Goal: Transaction & Acquisition: Purchase product/service

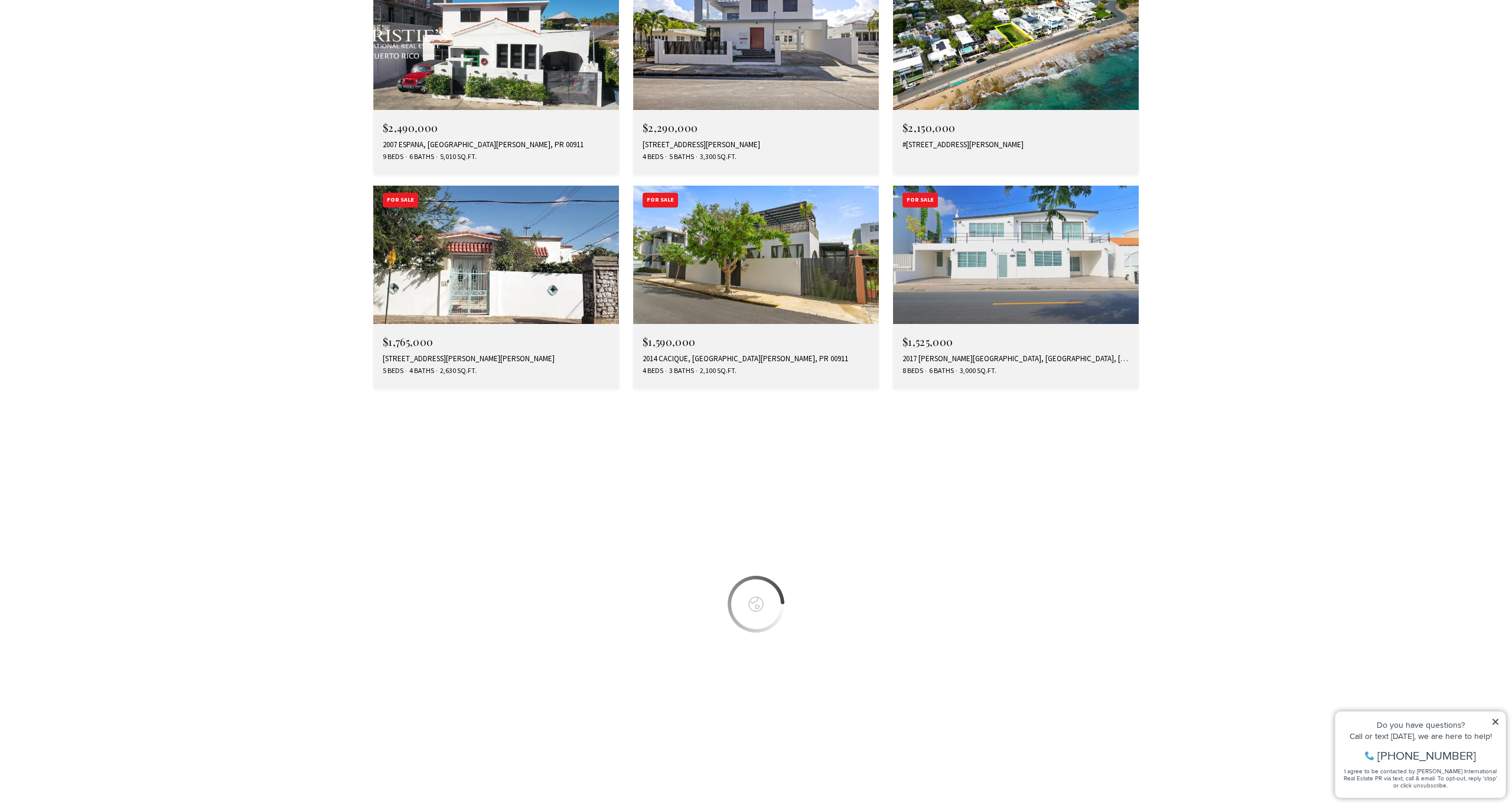
scroll to position [2450, 0]
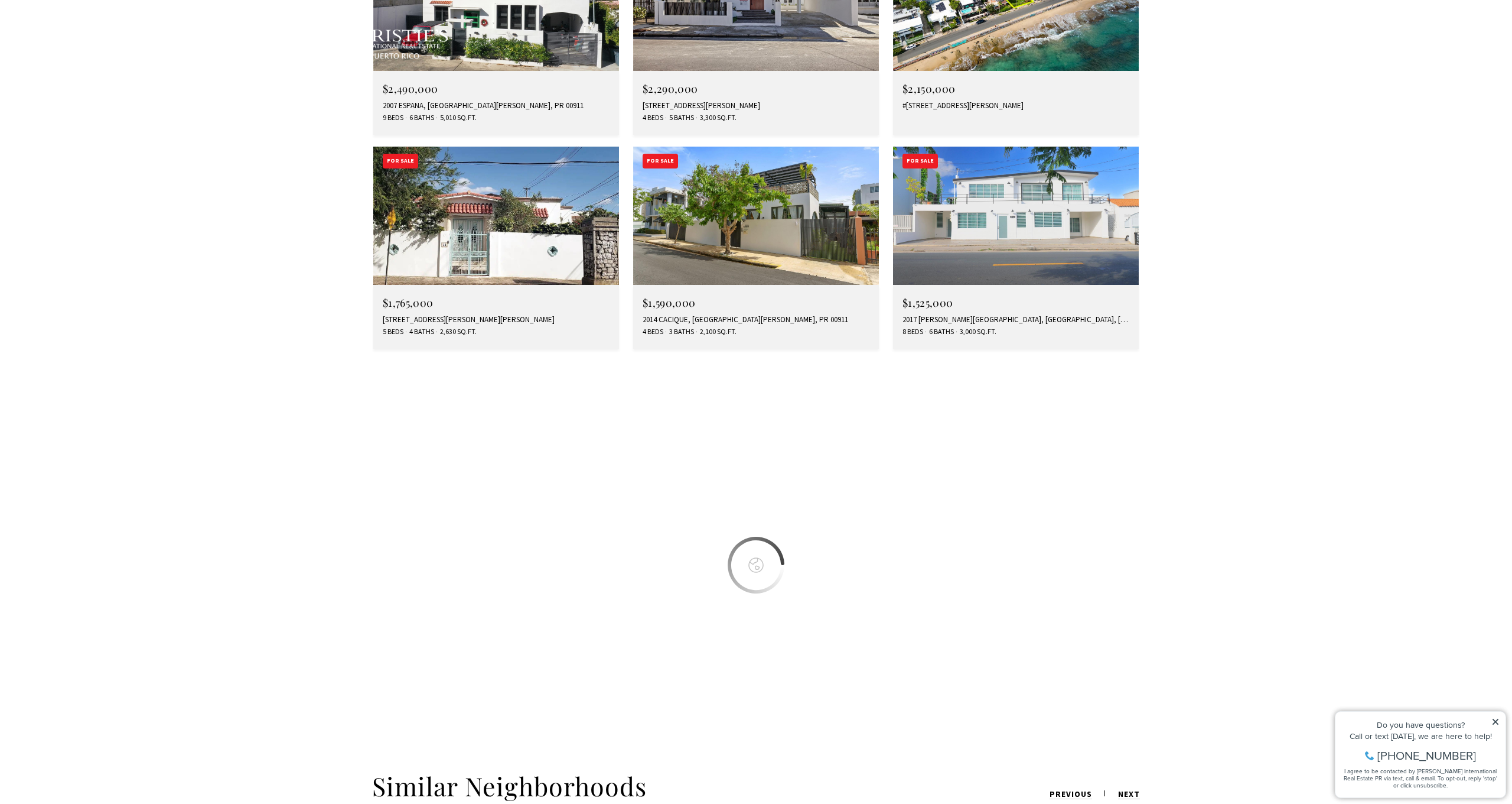
click at [752, 454] on div at bounding box center [756, 565] width 1512 height 295
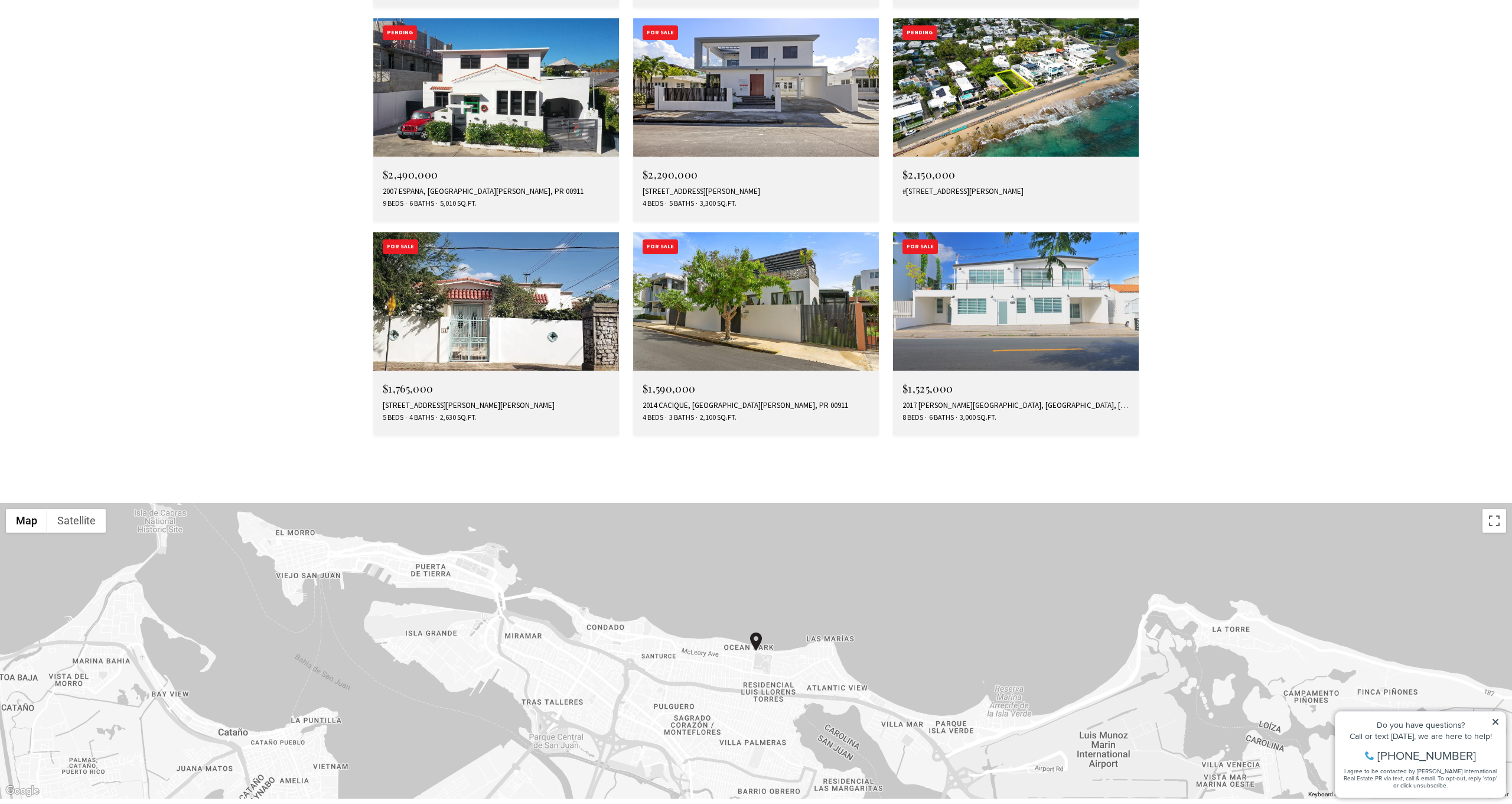
scroll to position [2366, 0]
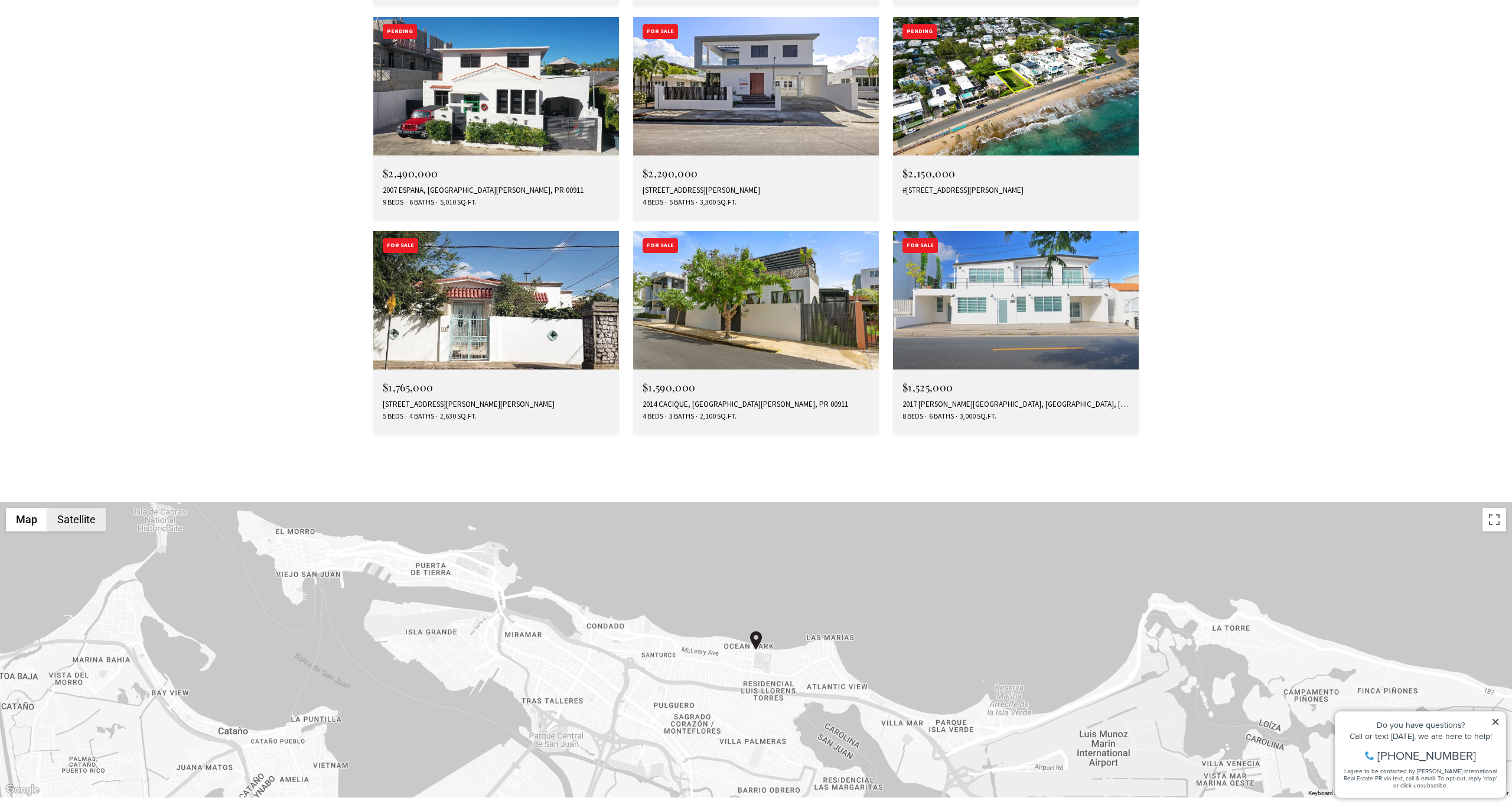
click at [90, 508] on button "Satellite" at bounding box center [76, 519] width 58 height 24
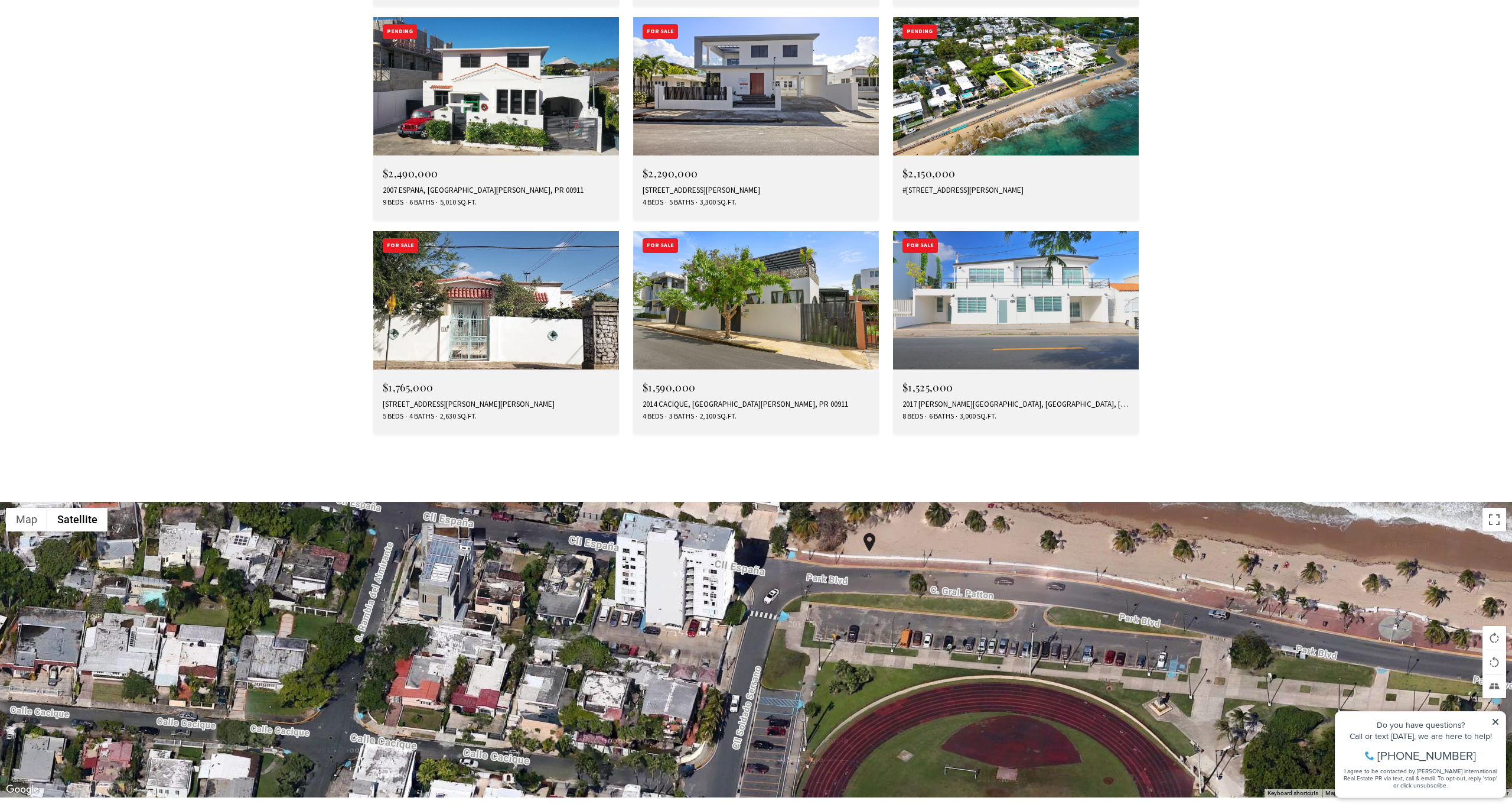
drag, startPoint x: 695, startPoint y: 571, endPoint x: 810, endPoint y: 479, distance: 147.3
click at [810, 502] on div at bounding box center [756, 649] width 1512 height 295
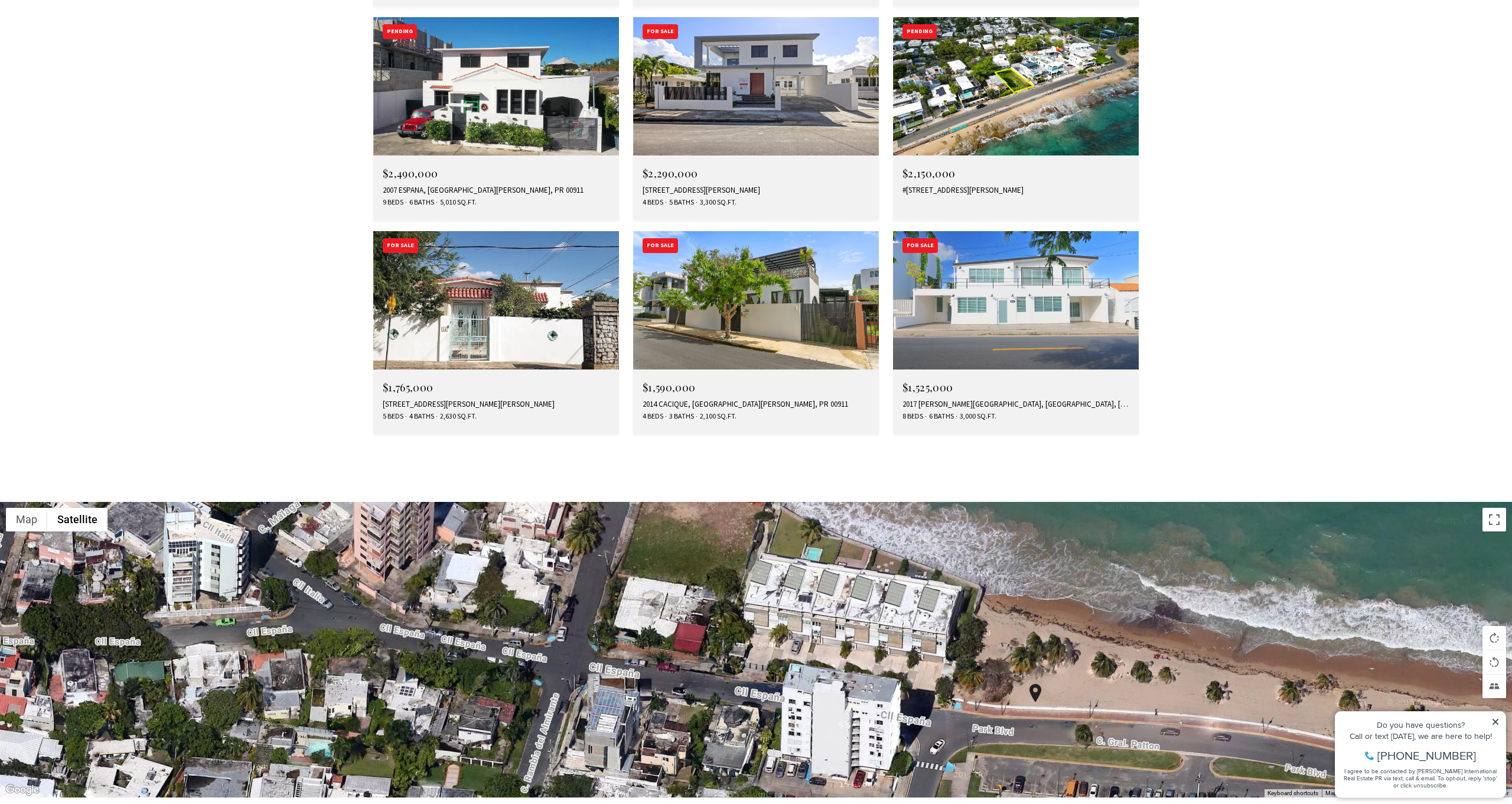
drag, startPoint x: 404, startPoint y: 587, endPoint x: 571, endPoint y: 736, distance: 223.8
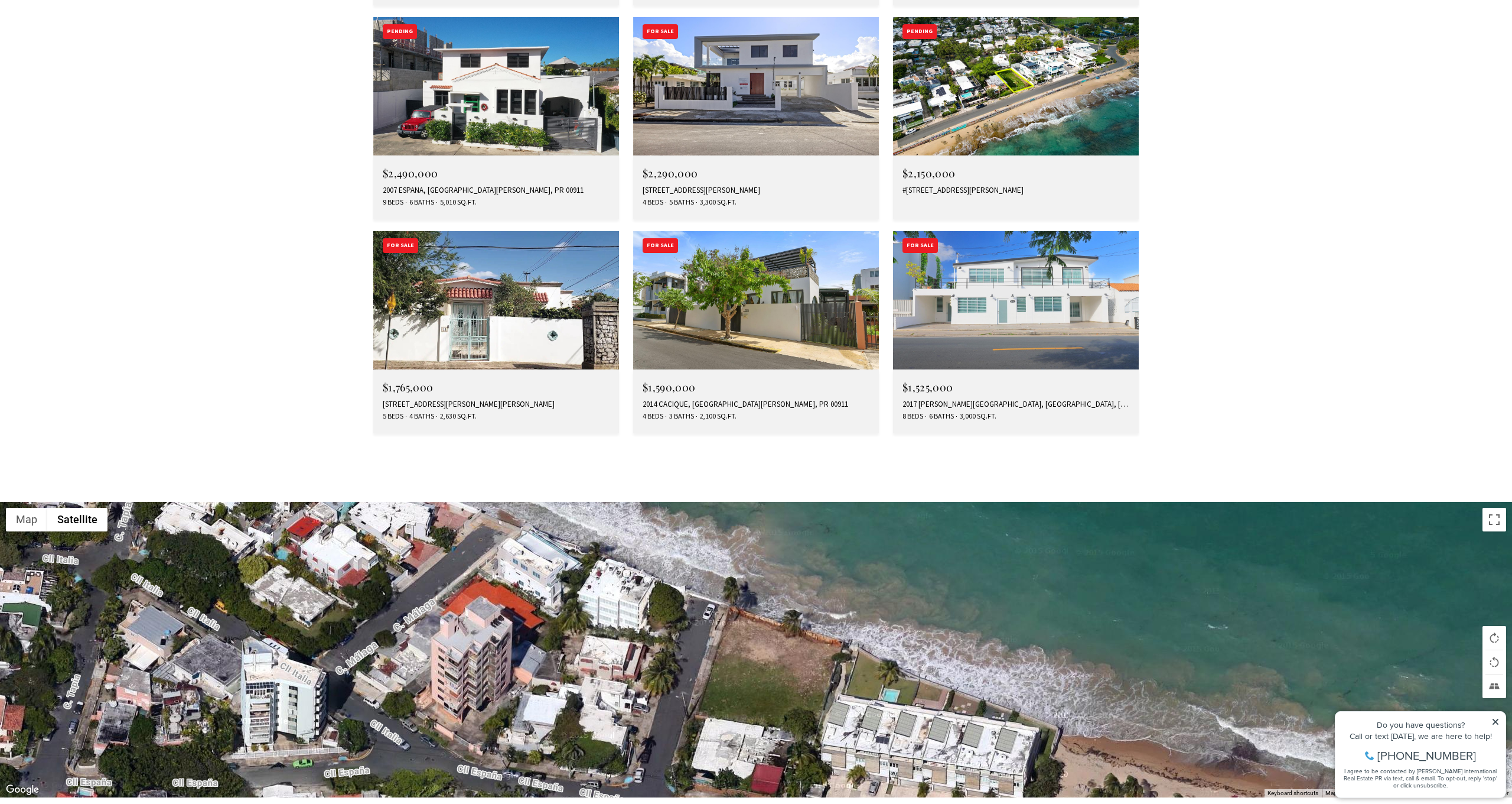
drag, startPoint x: 442, startPoint y: 505, endPoint x: 518, endPoint y: 646, distance: 160.2
click at [518, 646] on div at bounding box center [756, 649] width 1512 height 295
click at [502, 369] on div "$1,765,000 11 SANTA ANA ST, SAN JUAN, PR 00911 5 Beds 4 Baths 2,630 Sq.Ft." at bounding box center [496, 401] width 246 height 64
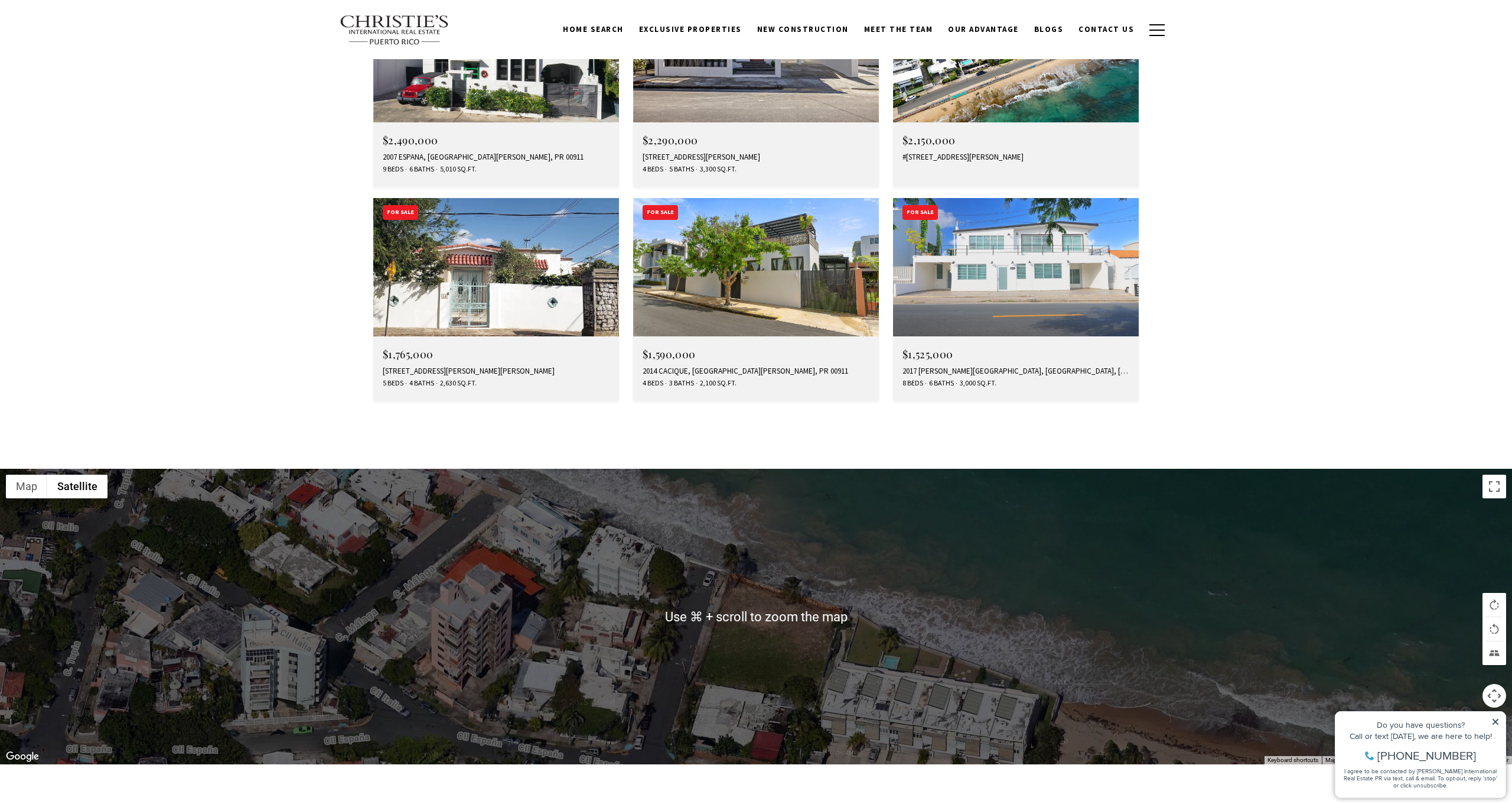
scroll to position [2398, 0]
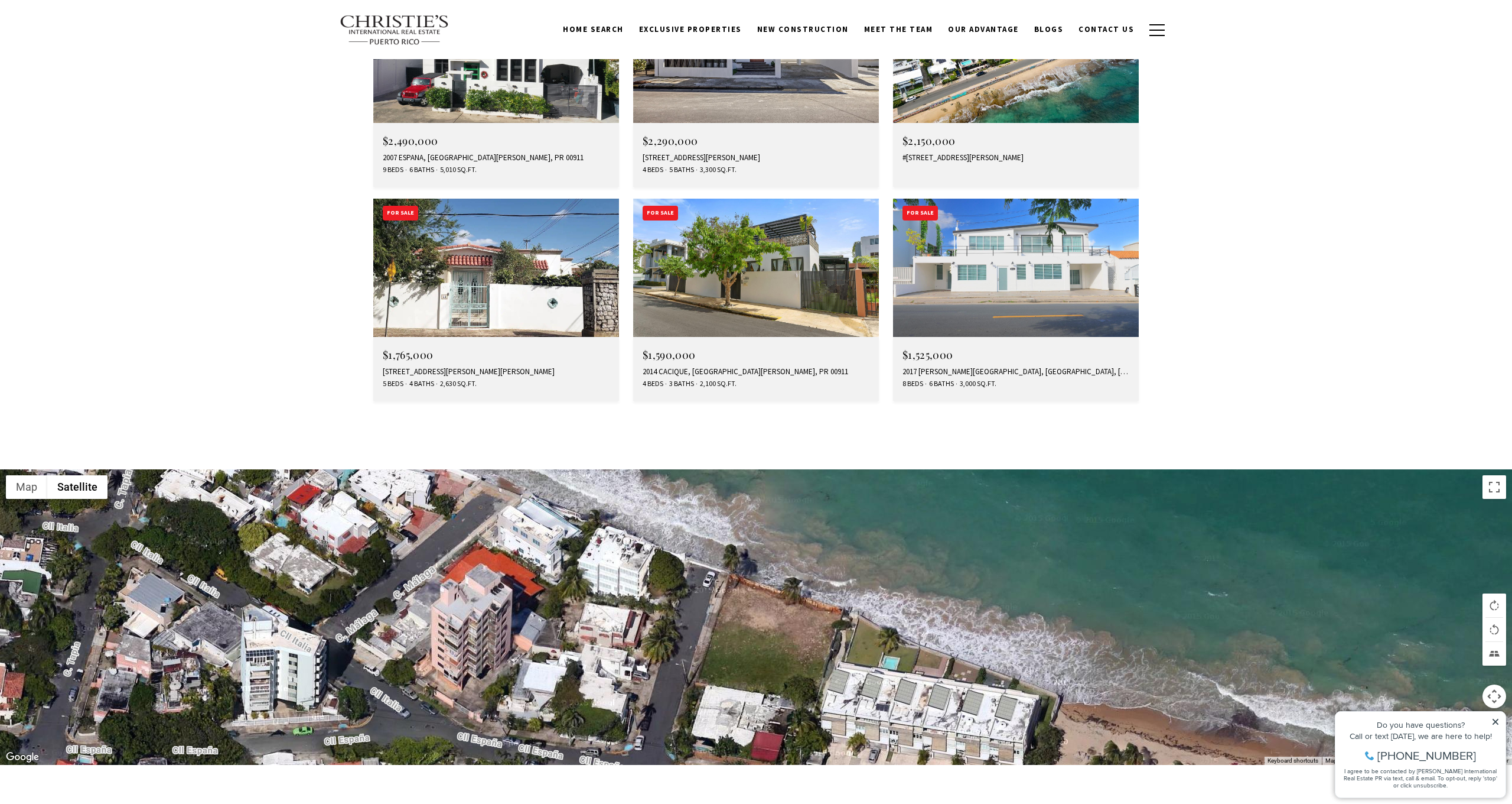
click at [747, 199] on img at bounding box center [756, 267] width 246 height 138
click at [963, 199] on img at bounding box center [1016, 267] width 246 height 138
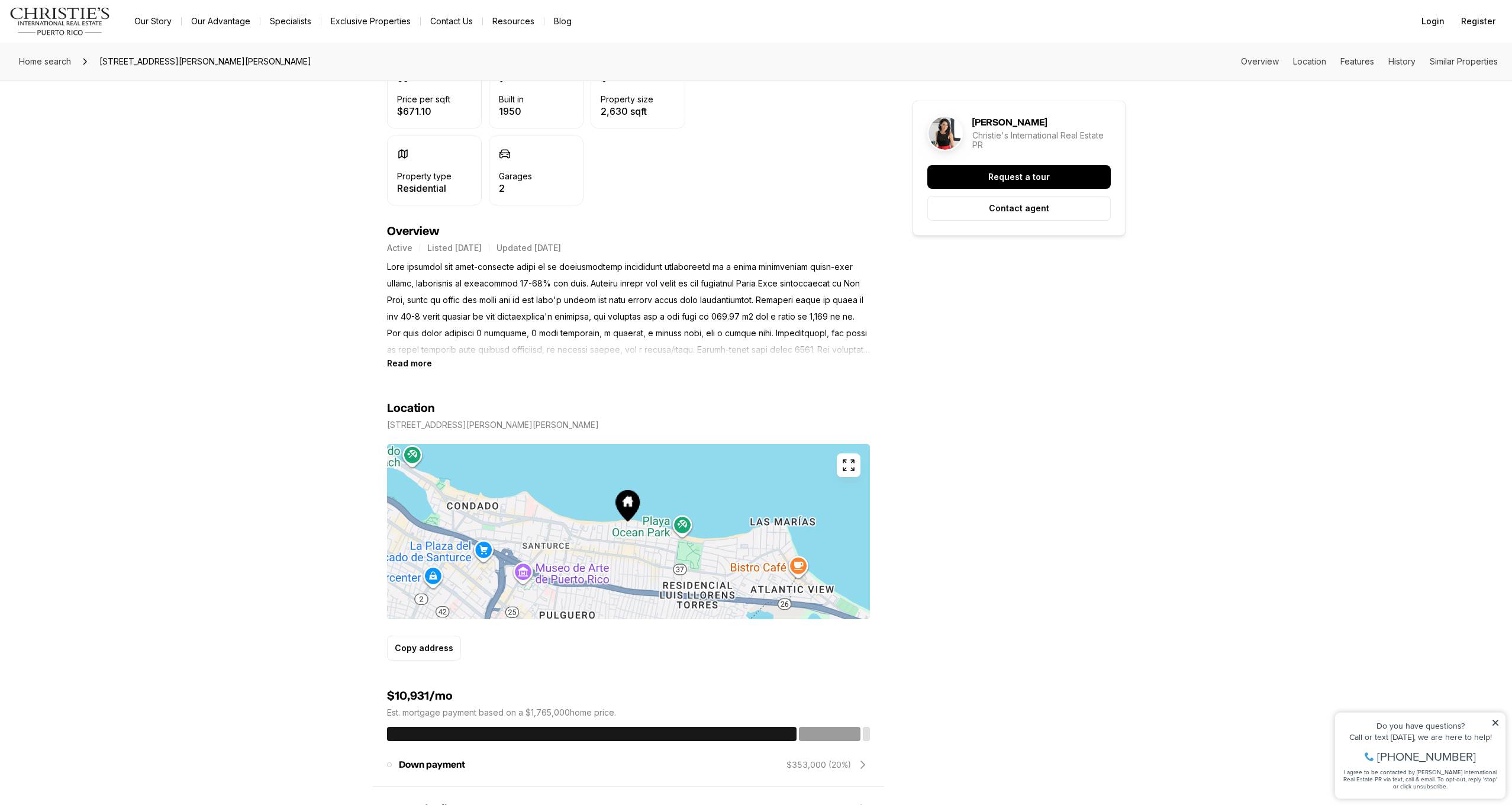
scroll to position [380, 0]
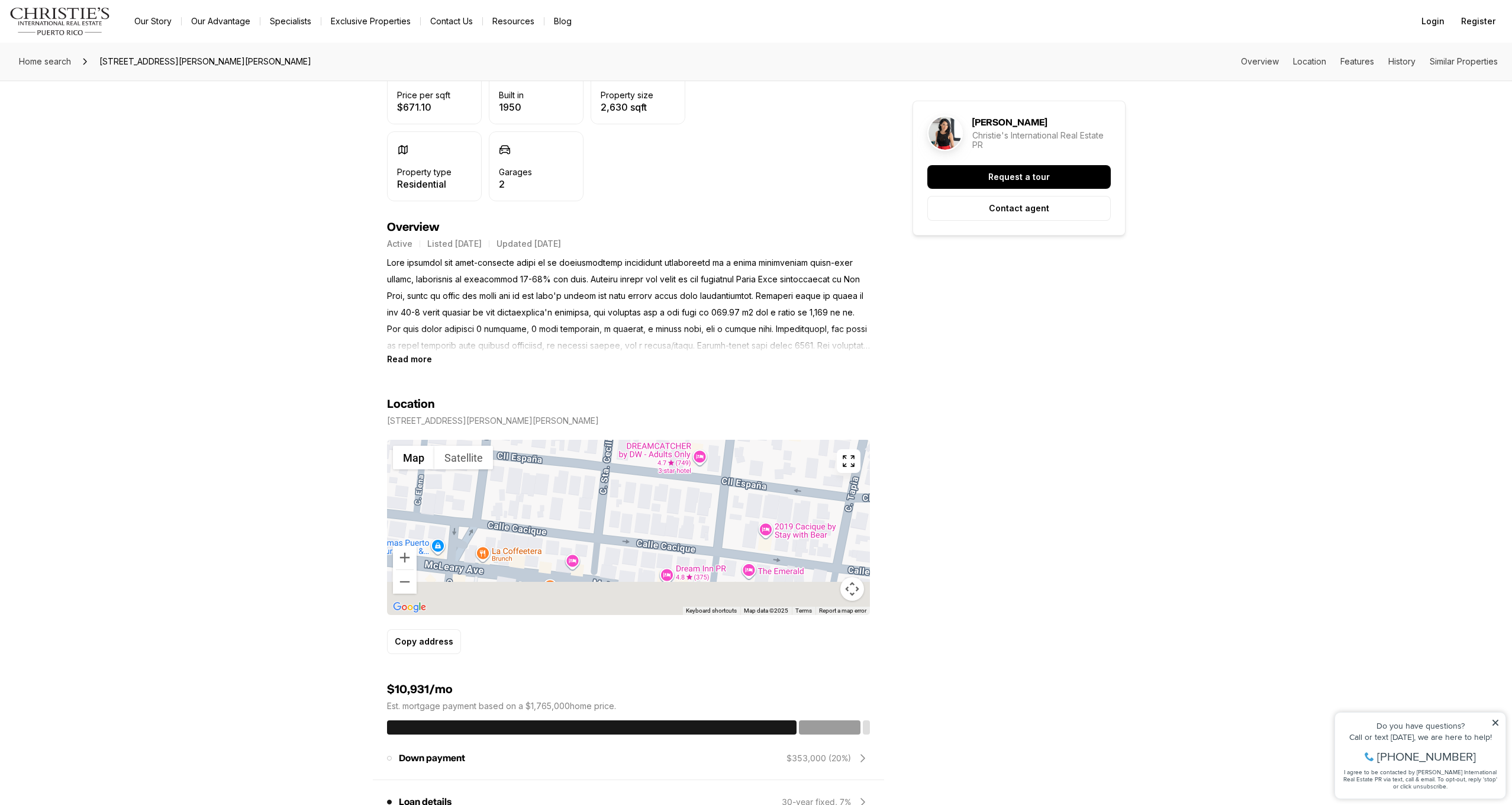
drag, startPoint x: 598, startPoint y: 561, endPoint x: 457, endPoint y: 440, distance: 185.8
click at [457, 440] on div at bounding box center [629, 527] width 483 height 175
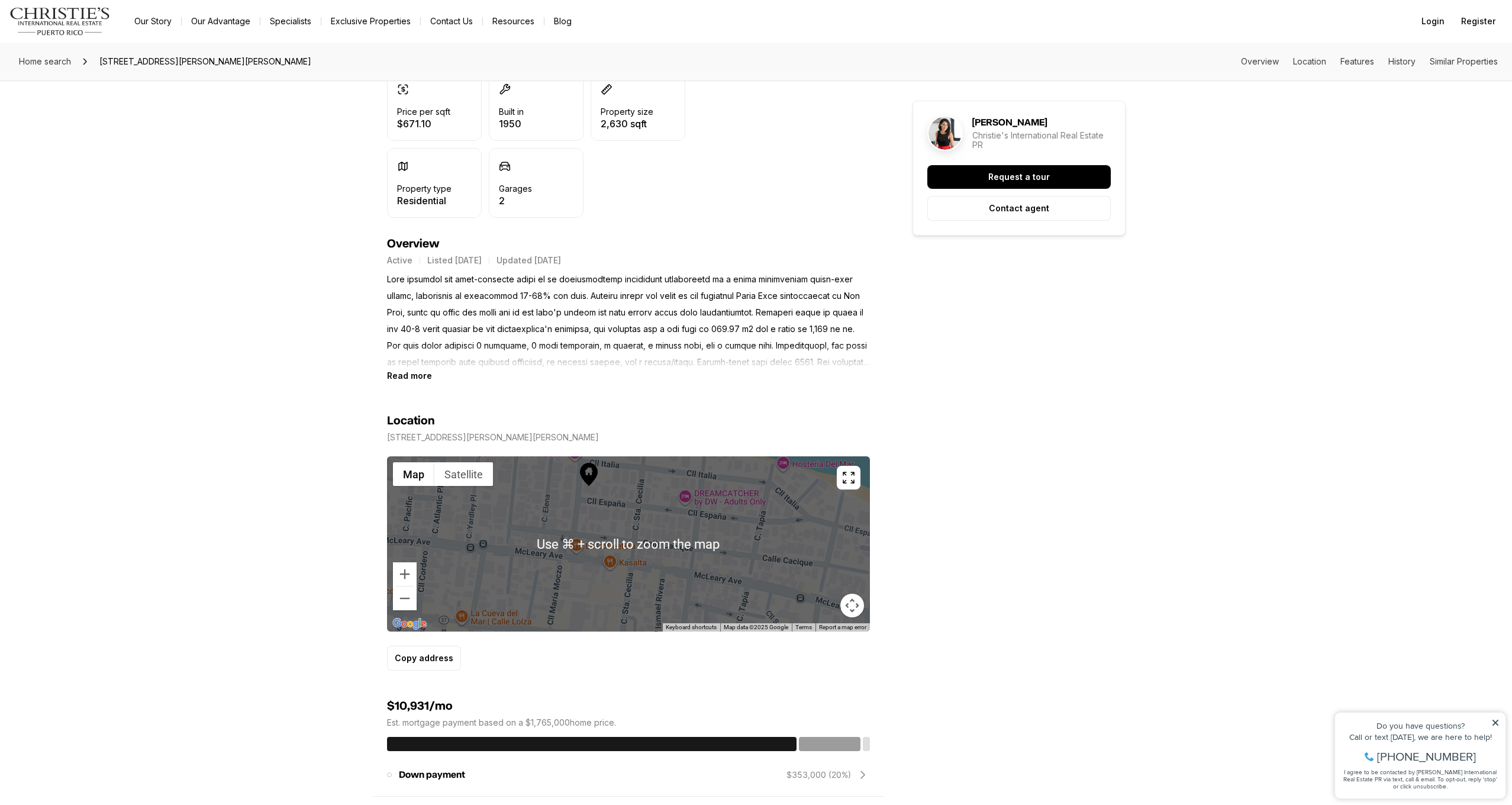
scroll to position [363, 0]
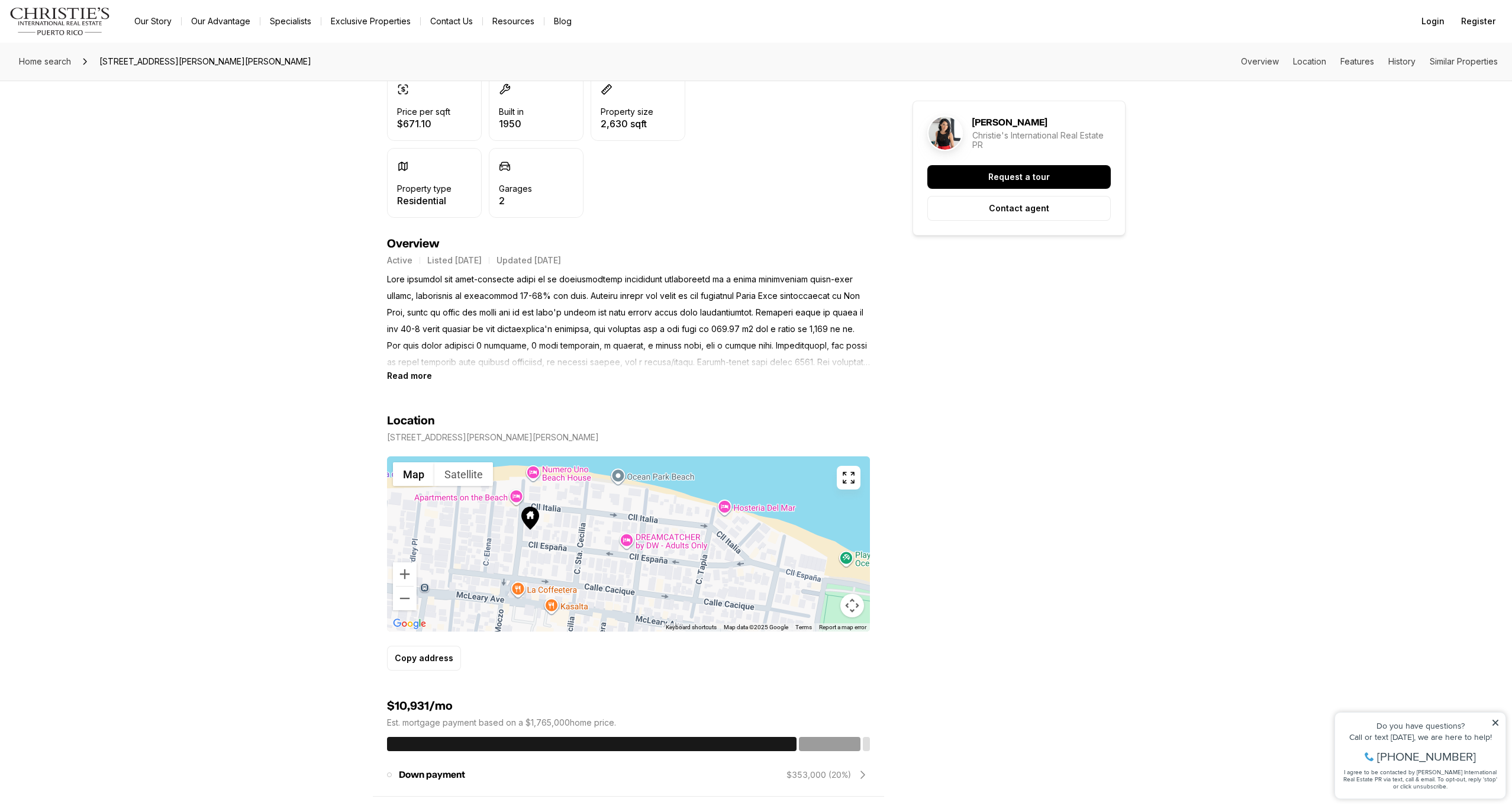
drag, startPoint x: 669, startPoint y: 512, endPoint x: 610, endPoint y: 556, distance: 73.6
click at [610, 556] on div at bounding box center [629, 544] width 483 height 175
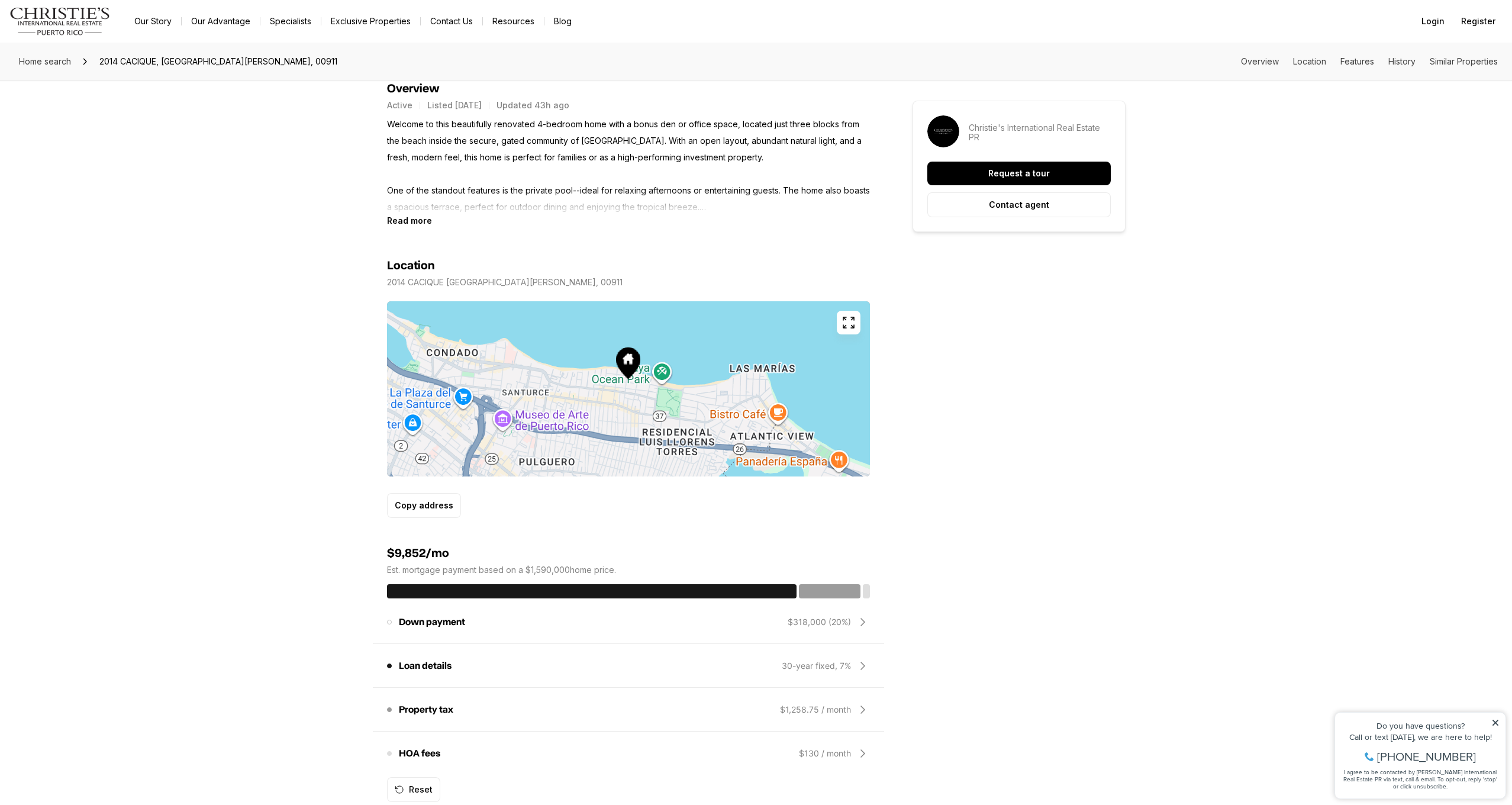
scroll to position [519, 0]
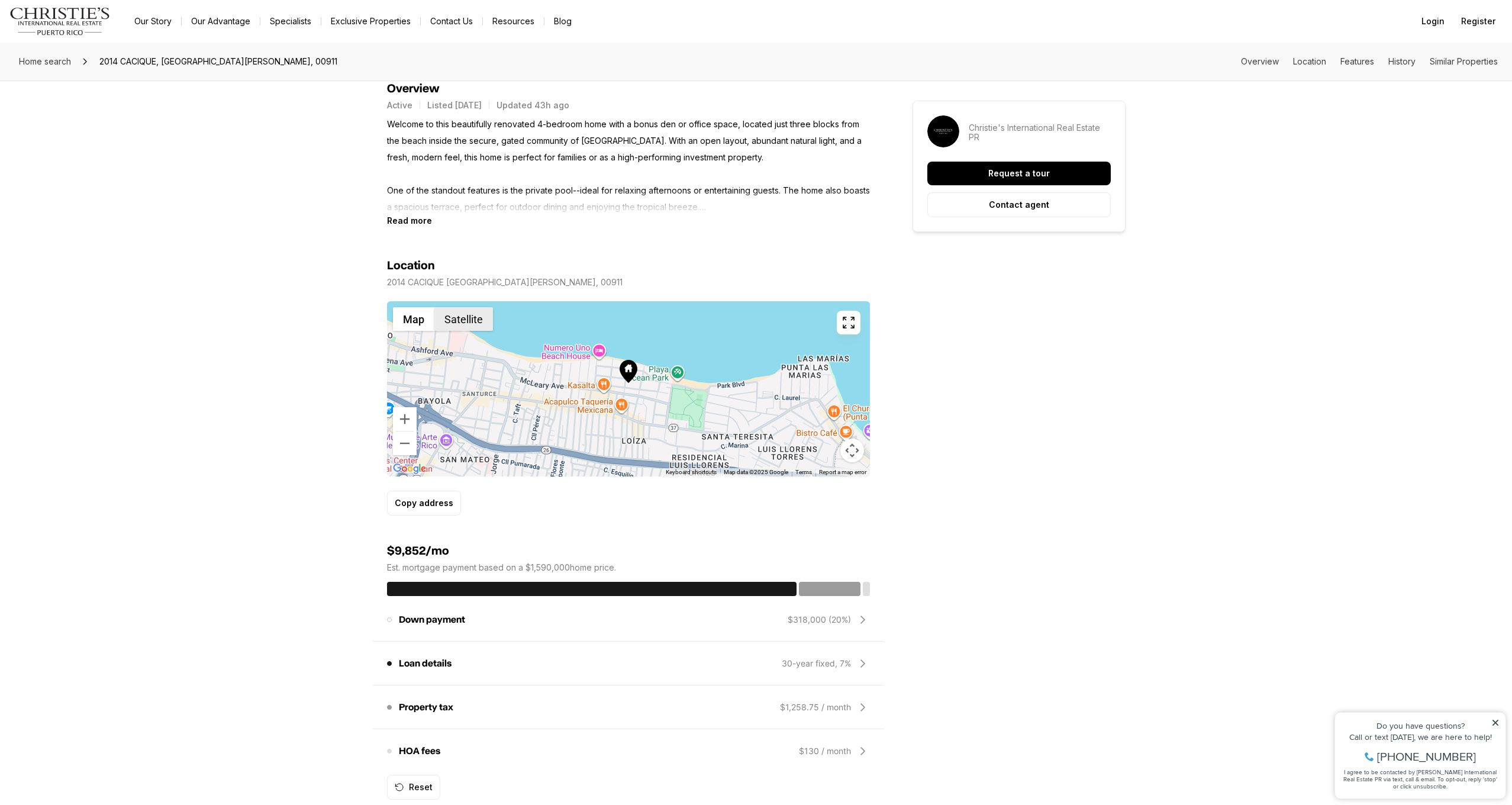
click at [481, 327] on button "Satellite" at bounding box center [464, 319] width 59 height 24
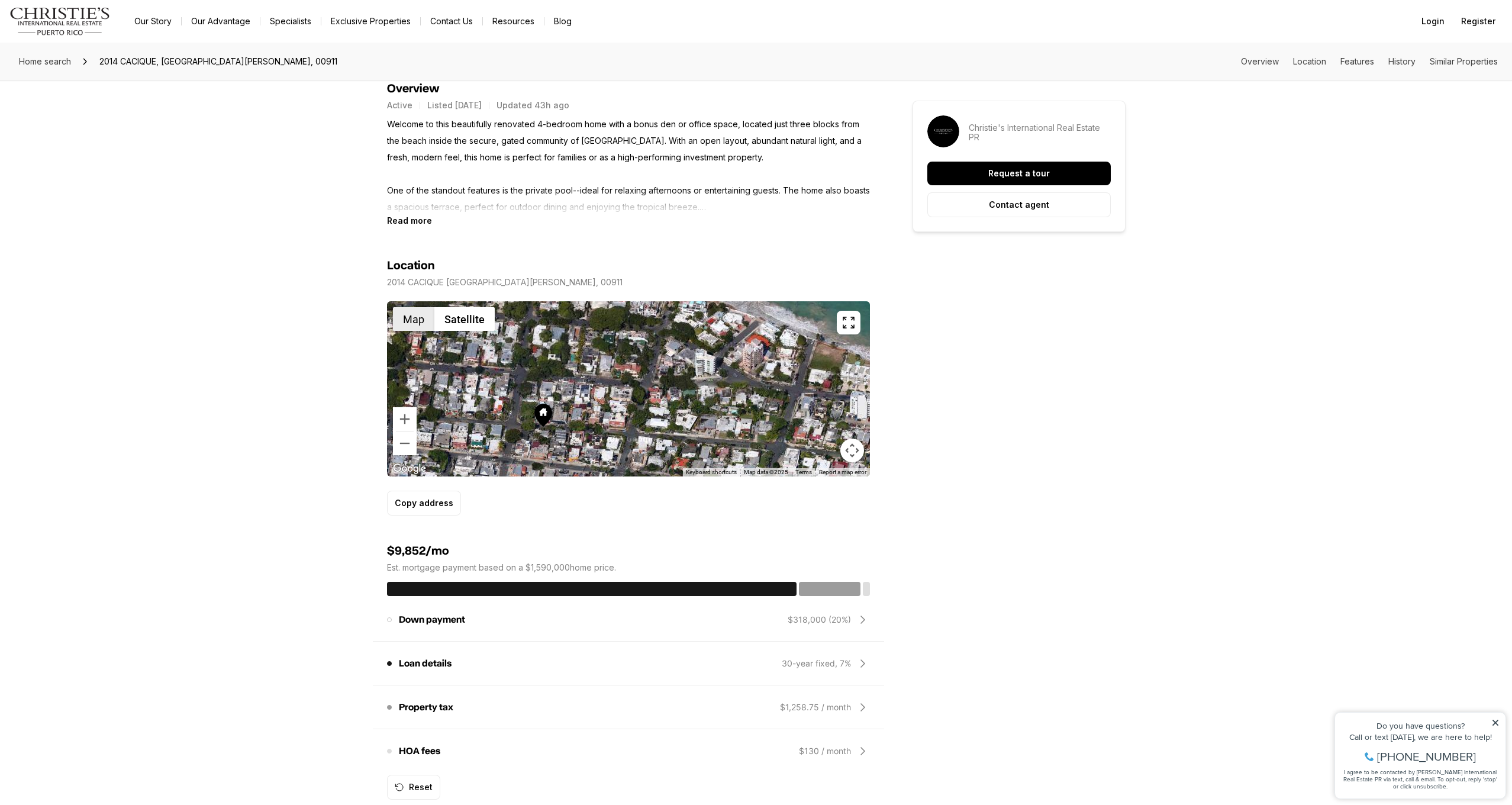
click at [425, 329] on button "Map" at bounding box center [413, 319] width 41 height 24
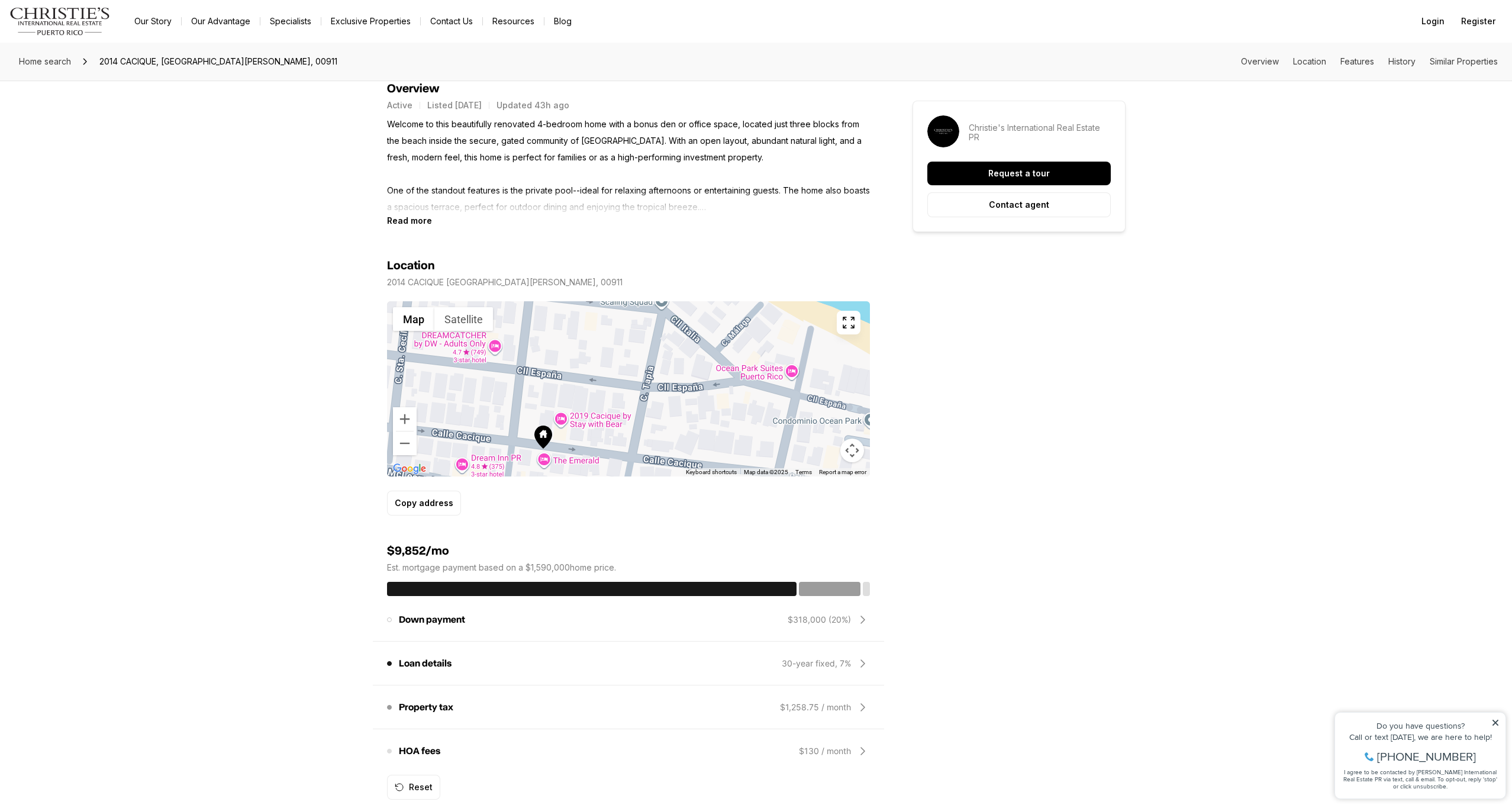
click at [622, 398] on div at bounding box center [629, 388] width 483 height 175
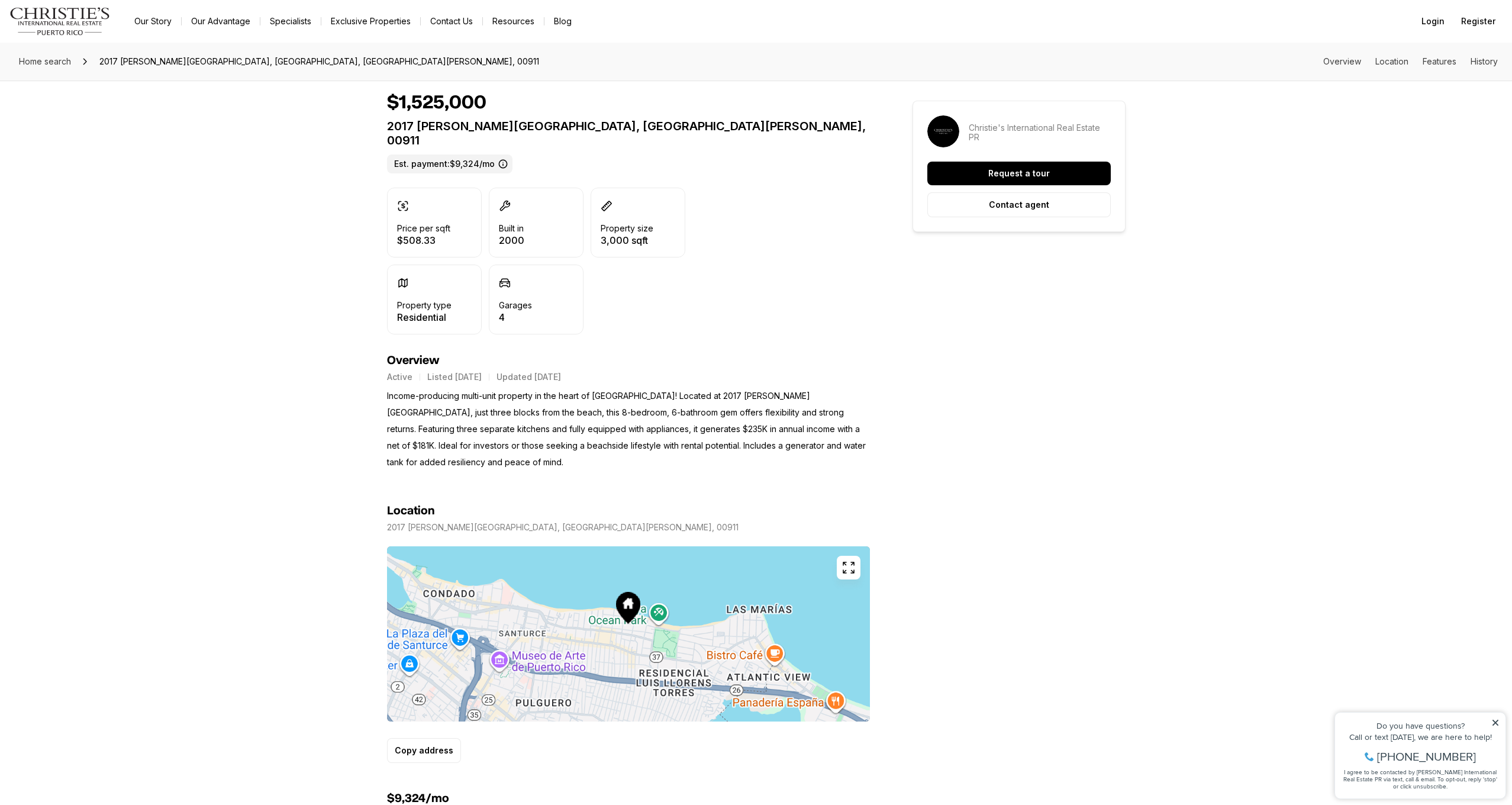
scroll to position [264, 0]
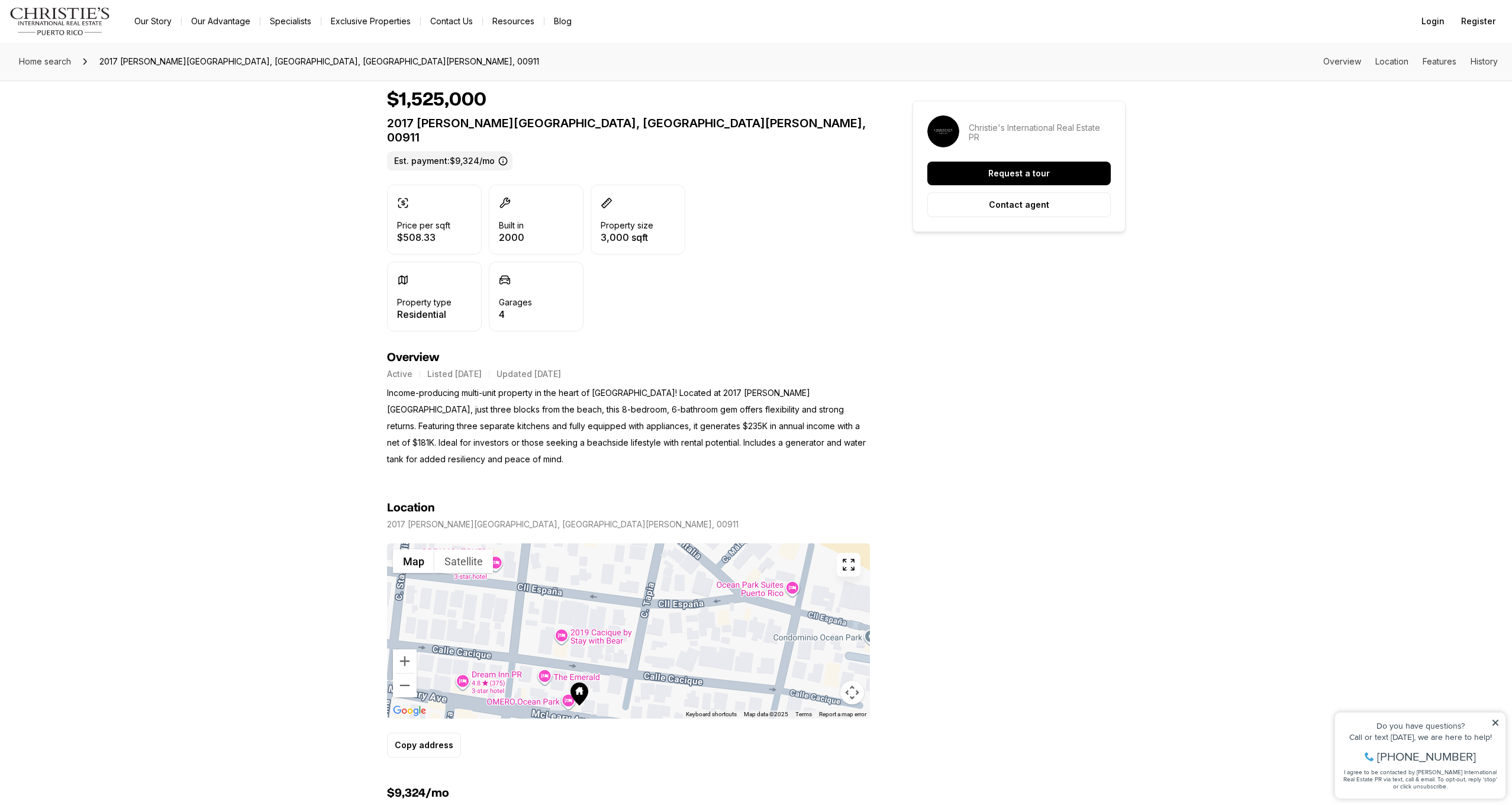
drag, startPoint x: 607, startPoint y: 642, endPoint x: 610, endPoint y: 595, distance: 47.1
click at [610, 595] on div at bounding box center [629, 631] width 483 height 175
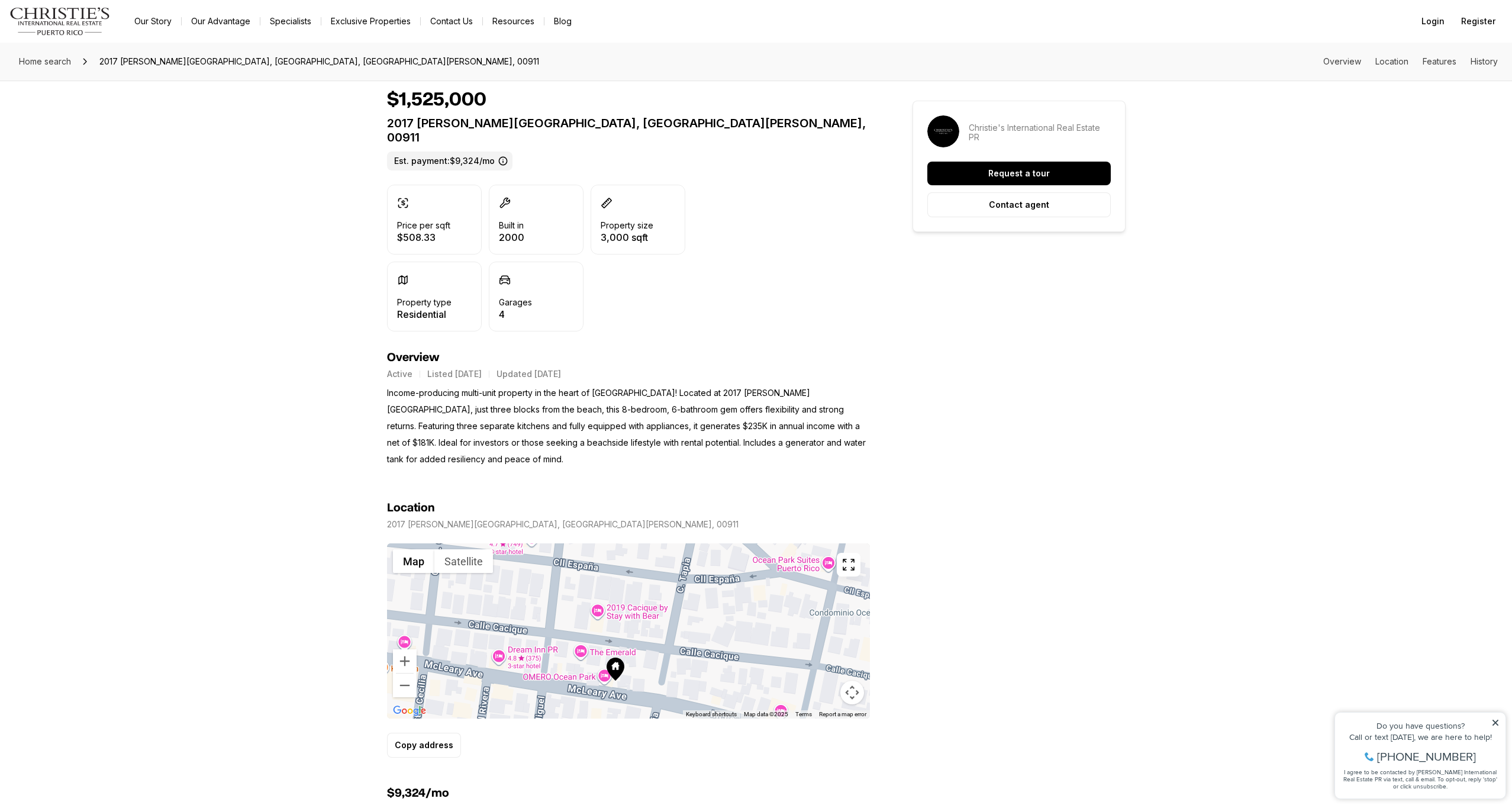
drag, startPoint x: 535, startPoint y: 610, endPoint x: 572, endPoint y: 584, distance: 45.2
click at [572, 584] on div at bounding box center [629, 631] width 483 height 175
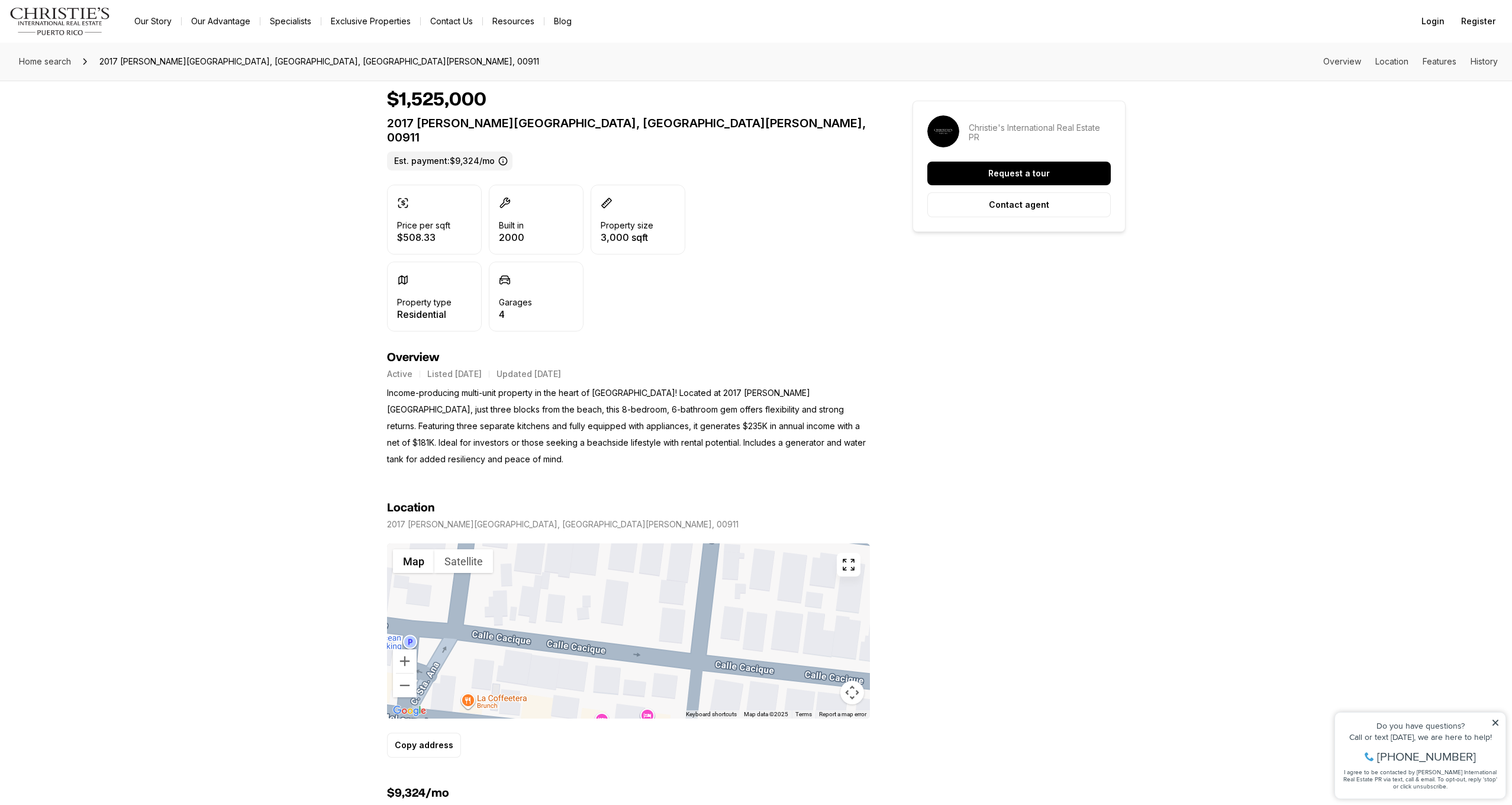
drag, startPoint x: 561, startPoint y: 588, endPoint x: 973, endPoint y: 625, distance: 413.7
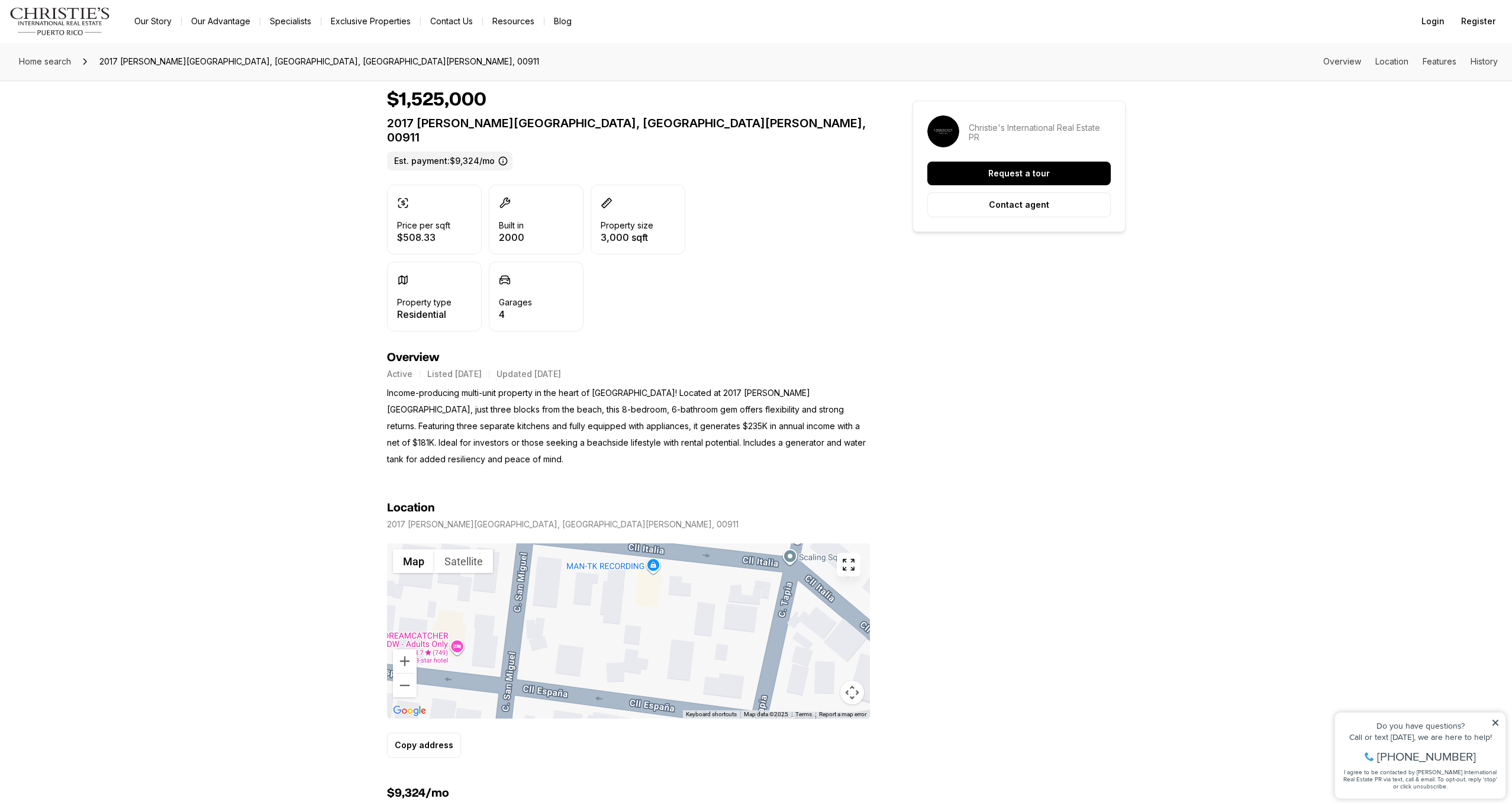
drag, startPoint x: 745, startPoint y: 566, endPoint x: 298, endPoint y: 705, distance: 468.1
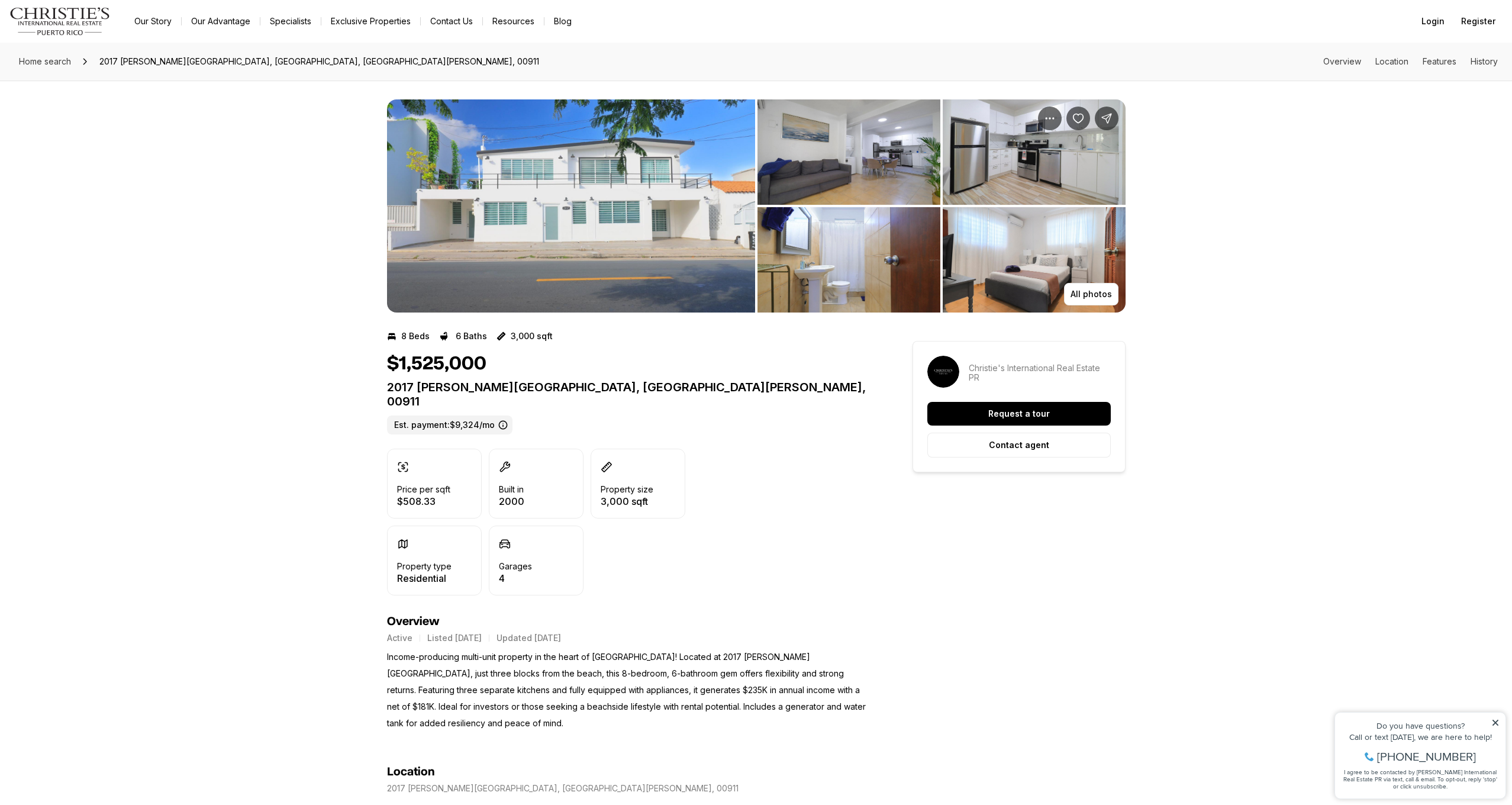
scroll to position [0, 0]
